Goal: Register for event/course

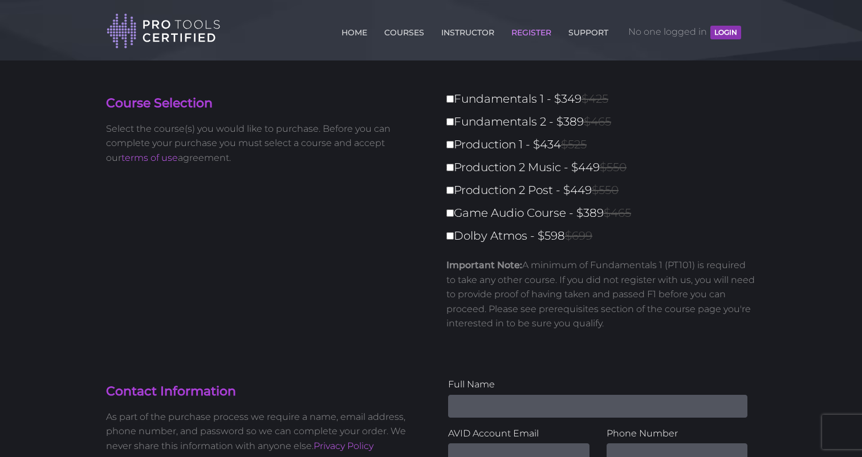
click at [470, 103] on label "Fundamentals 1 - $349 $425" at bounding box center [605, 99] width 317 height 20
click at [454, 103] on input "Fundamentals 1 - $349 $425" at bounding box center [450, 98] width 7 height 7
checkbox input "true"
type input "349"
click at [473, 103] on label "Fundamentals 1 - $349 $425" at bounding box center [605, 99] width 317 height 20
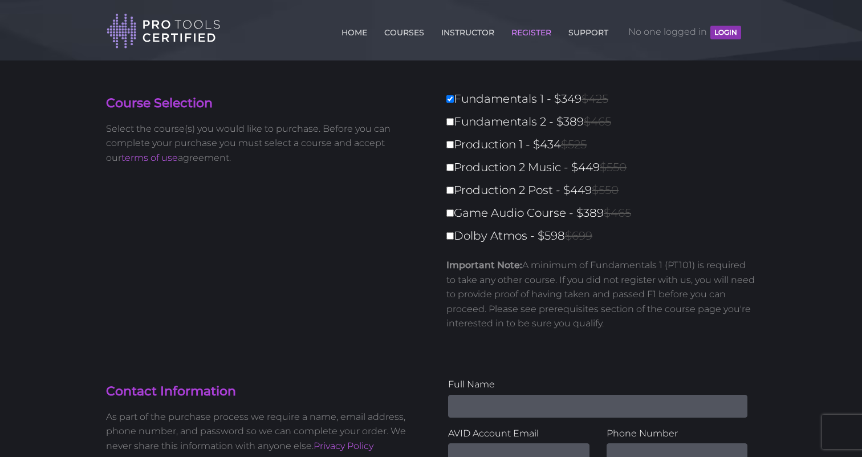
click at [454, 103] on input "Fundamentals 1 - $349 $425" at bounding box center [450, 98] width 7 height 7
checkbox input "false"
type input "0"
click at [494, 151] on label "Production 1 - $434 $525" at bounding box center [605, 145] width 317 height 20
click at [454, 148] on input "Production 1 - $434 $525" at bounding box center [450, 144] width 7 height 7
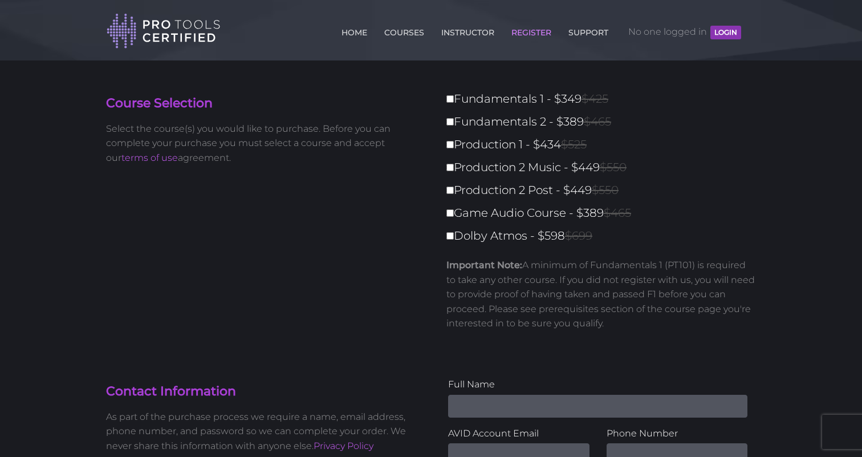
checkbox input "true"
type input "434"
click at [494, 151] on label "Production 1 - $434 $525" at bounding box center [605, 145] width 317 height 20
click at [454, 148] on input "Production 1 - $434 $525" at bounding box center [450, 144] width 7 height 7
checkbox input "false"
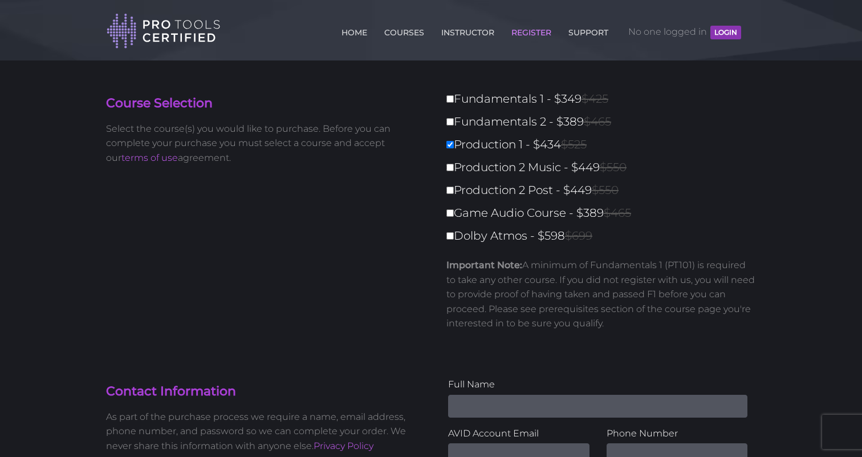
type input "0"
click at [494, 151] on label "Production 1 - $434 $525" at bounding box center [605, 145] width 317 height 20
click at [454, 148] on input "Production 1 - $434 $525" at bounding box center [450, 144] width 7 height 7
checkbox input "true"
type input "434"
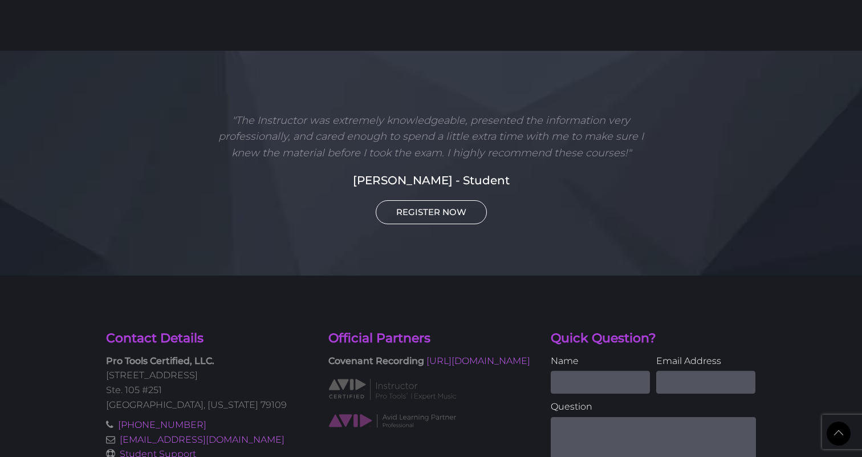
scroll to position [773, 0]
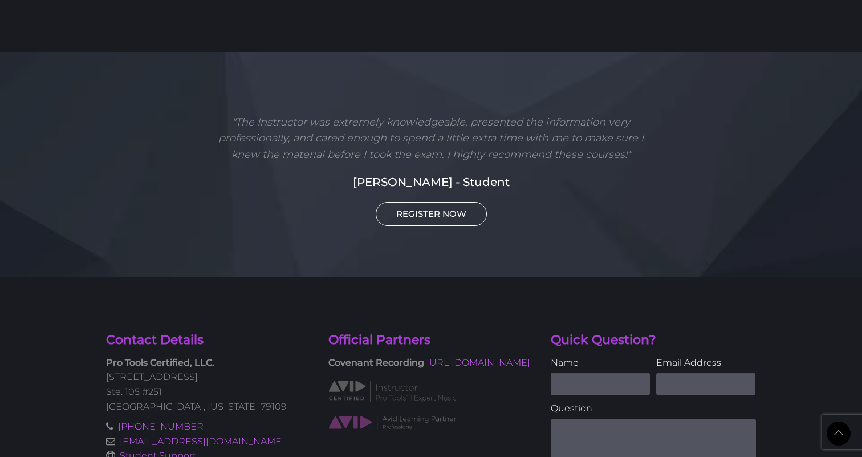
click at [407, 202] on link "REGISTER NOW" at bounding box center [431, 214] width 111 height 24
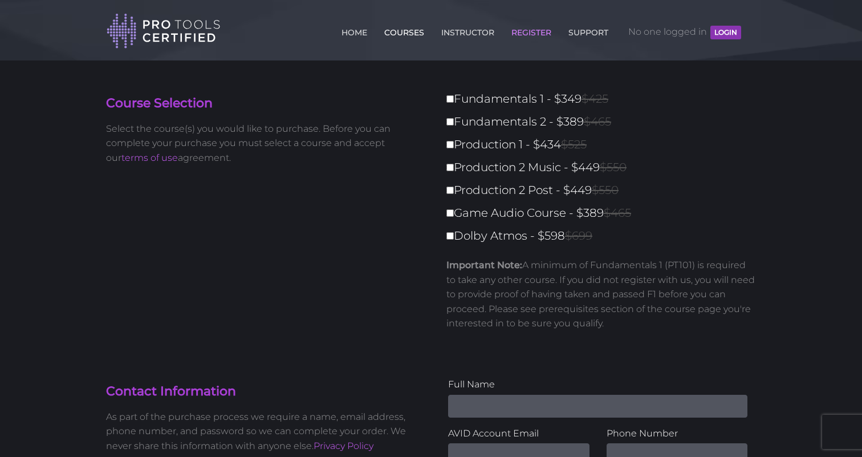
click at [404, 38] on link "COURSES" at bounding box center [405, 30] width 46 height 18
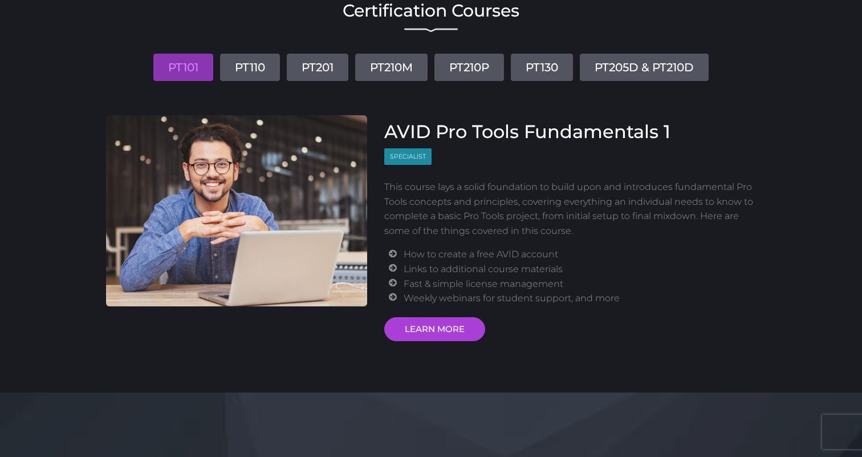
scroll to position [111, 0]
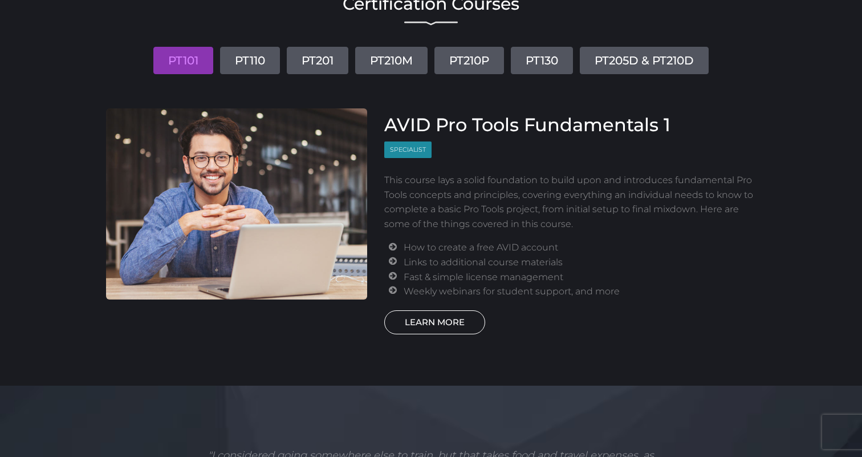
click at [452, 316] on link "LEARN MORE" at bounding box center [434, 322] width 101 height 24
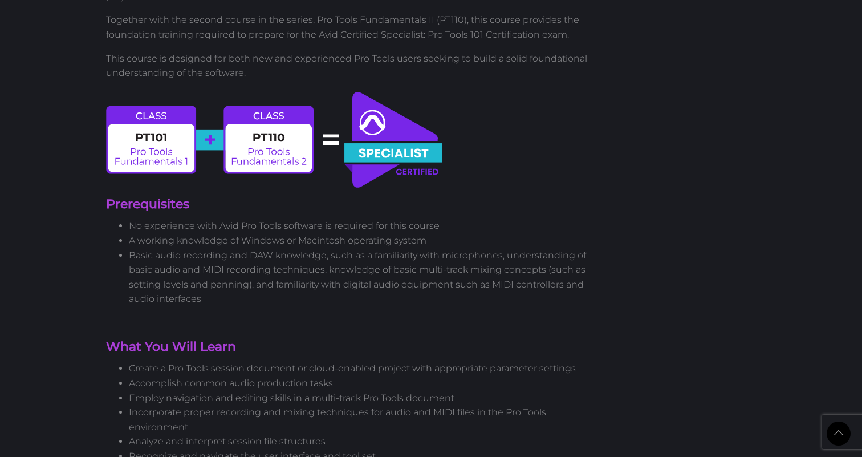
scroll to position [901, 0]
